Goal: Find specific page/section: Find specific page/section

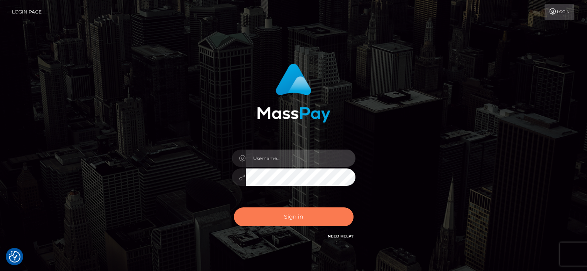
type input "[PERSON_NAME].[PERSON_NAME]"
click at [328, 222] on button "Sign in" at bounding box center [294, 217] width 120 height 19
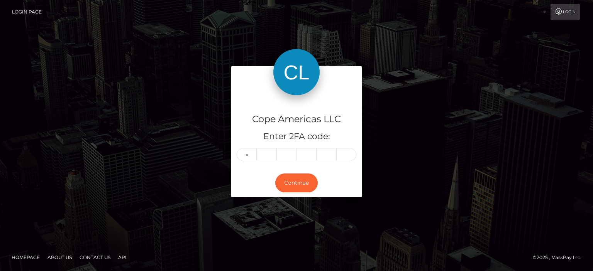
type input "1"
type input "2"
type input "3"
type input "9"
type input "2"
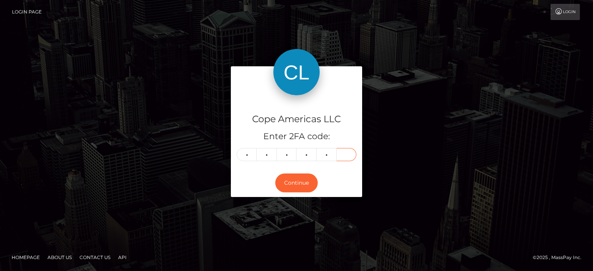
type input "0"
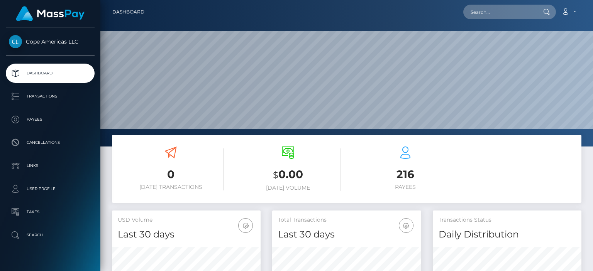
scroll to position [137, 148]
click at [515, 20] on div "Loading... Loading... Account Edit Profile Logout" at bounding box center [365, 12] width 430 height 16
click at [511, 13] on input "text" at bounding box center [499, 12] width 73 height 15
paste input "46051"
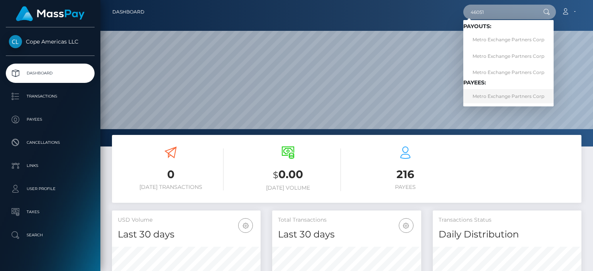
type input "46051"
click at [486, 98] on link "Metro Exchange Partners Corp" at bounding box center [508, 96] width 90 height 14
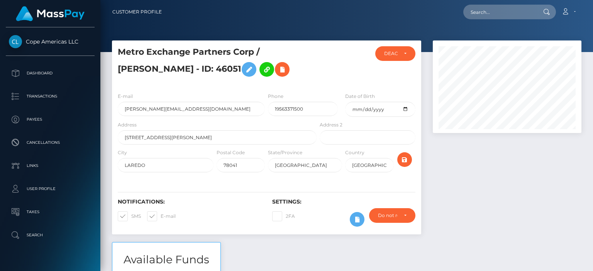
scroll to position [93, 148]
click at [555, 136] on div at bounding box center [507, 142] width 160 height 202
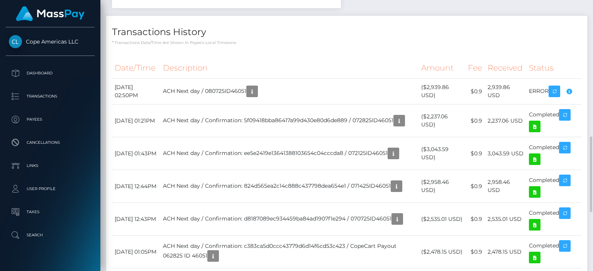
scroll to position [446, 0]
